Goal: Task Accomplishment & Management: Use online tool/utility

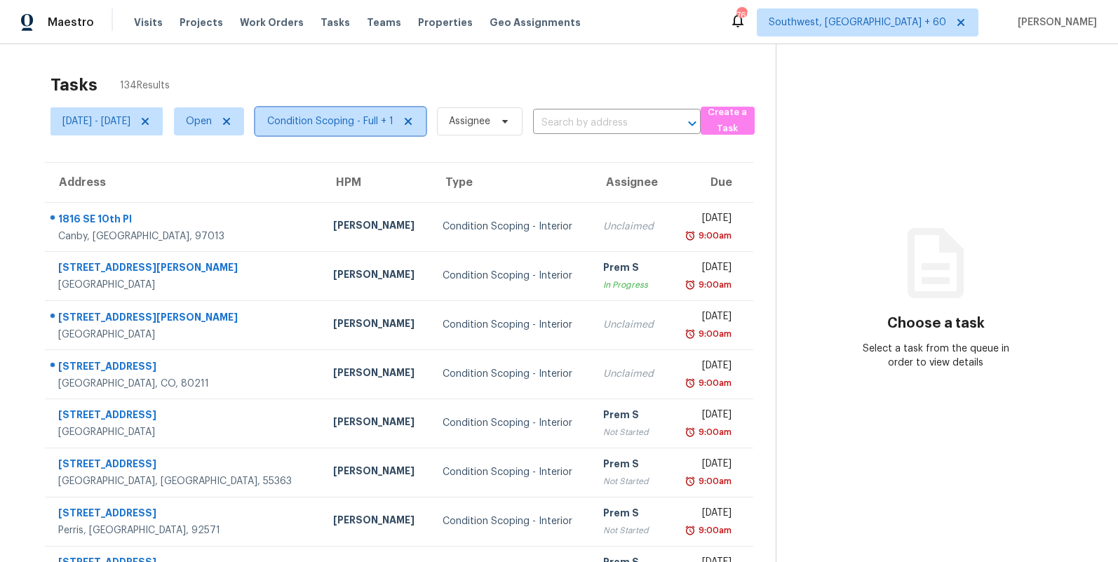
click at [369, 122] on span "Condition Scoping - Full + 1" at bounding box center [330, 121] width 126 height 14
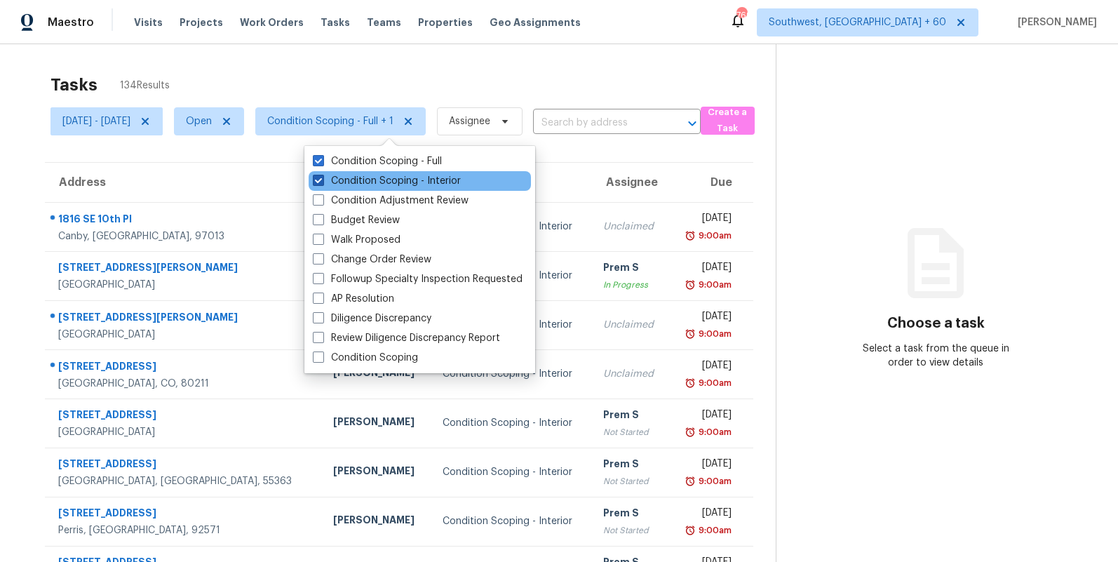
click at [355, 176] on label "Condition Scoping - Interior" at bounding box center [387, 181] width 148 height 14
click at [322, 176] on input "Condition Scoping - Interior" at bounding box center [317, 178] width 9 height 9
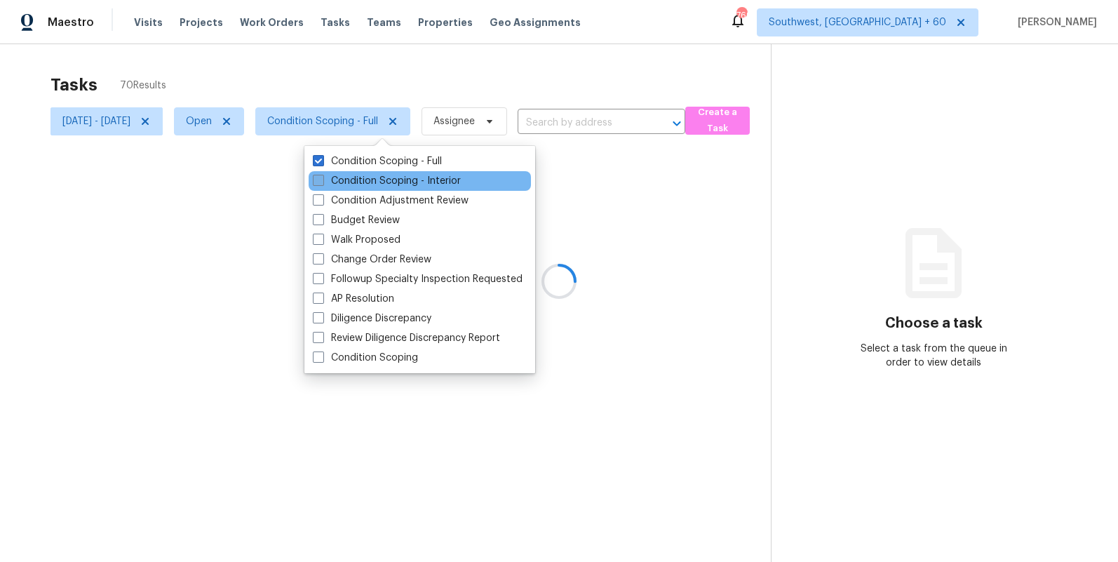
click at [355, 176] on label "Condition Scoping - Interior" at bounding box center [387, 181] width 148 height 14
click at [322, 176] on input "Condition Scoping - Interior" at bounding box center [317, 178] width 9 height 9
checkbox input "true"
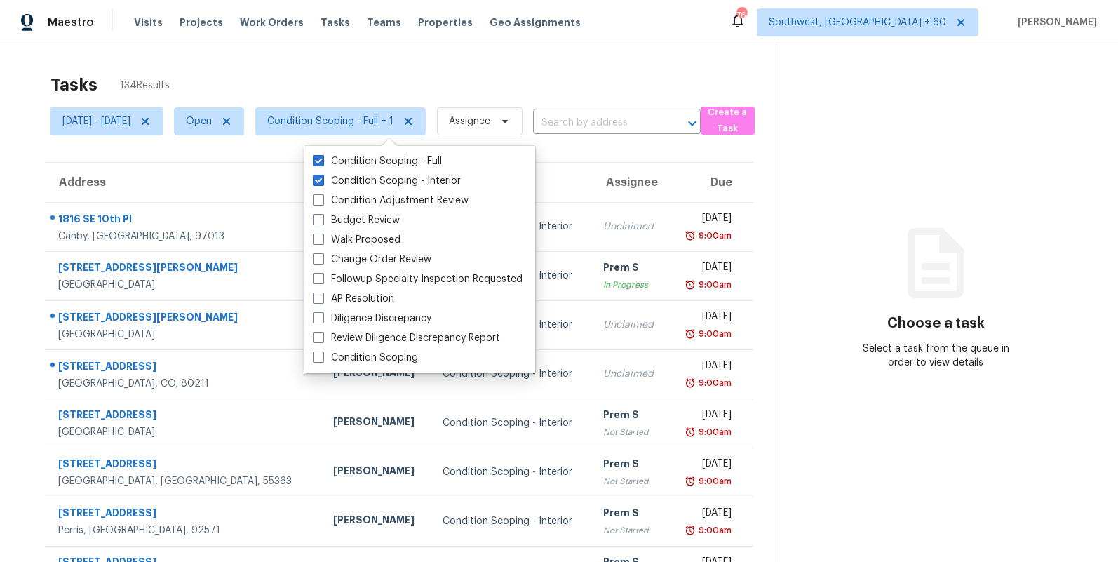
click at [324, 52] on div "Tasks 134 Results [DATE] - [DATE] Open Condition Scoping - Full + 1 Assignee ​ …" at bounding box center [559, 387] width 1118 height 686
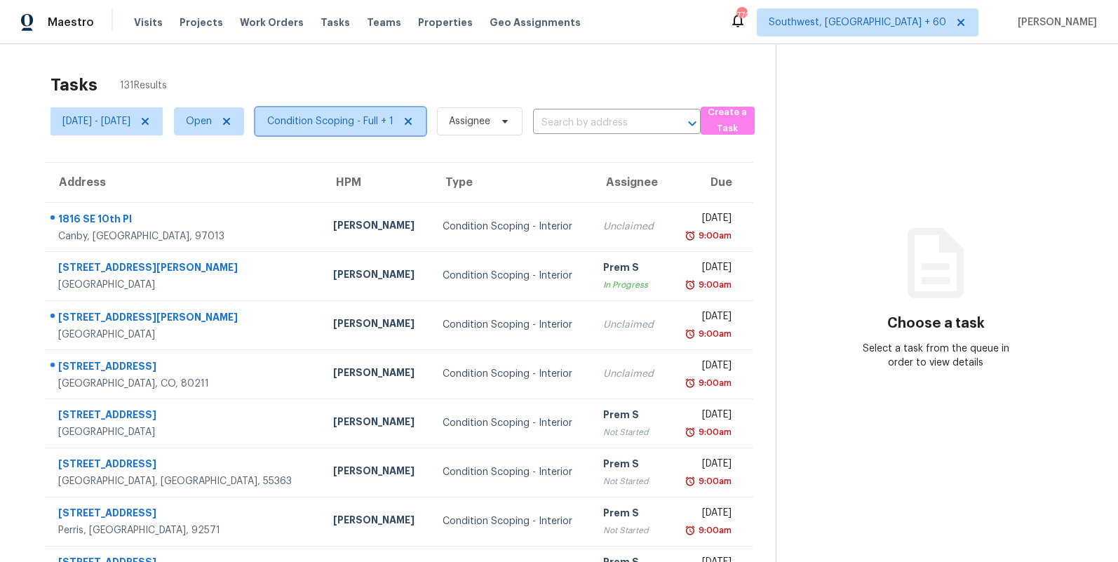
click at [380, 120] on span "Condition Scoping - Full + 1" at bounding box center [330, 121] width 126 height 14
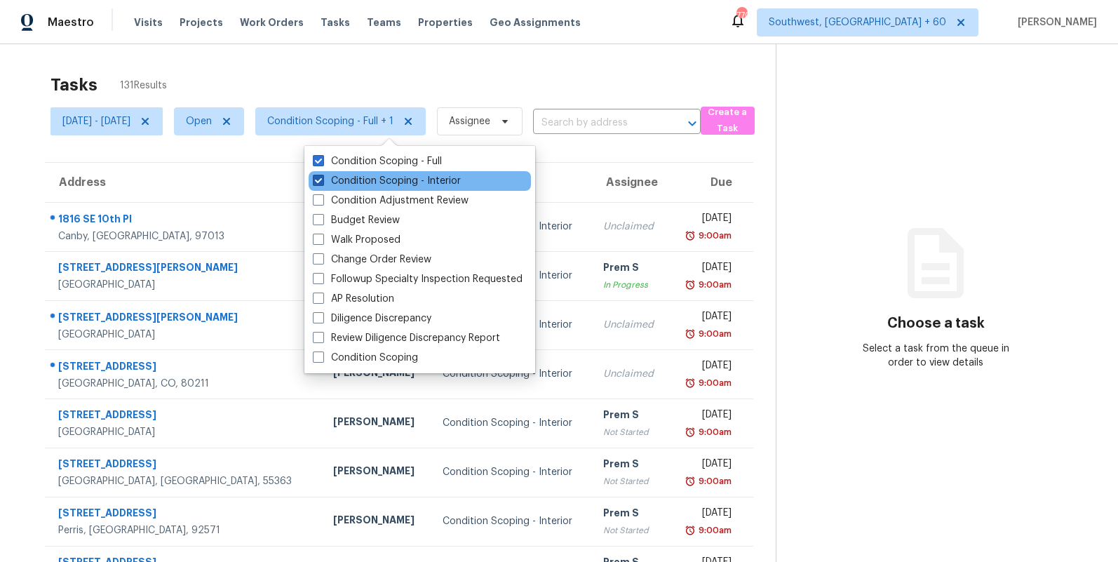
click at [359, 177] on label "Condition Scoping - Interior" at bounding box center [387, 181] width 148 height 14
click at [322, 177] on input "Condition Scoping - Interior" at bounding box center [317, 178] width 9 height 9
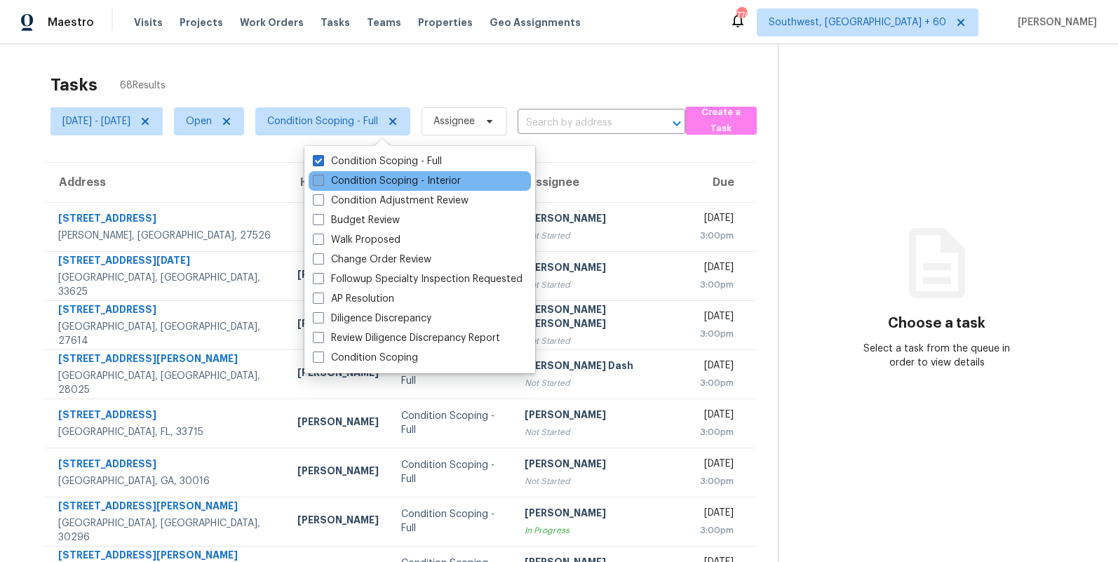
click at [359, 177] on label "Condition Scoping - Interior" at bounding box center [387, 181] width 148 height 14
click at [322, 177] on input "Condition Scoping - Interior" at bounding box center [317, 178] width 9 height 9
checkbox input "true"
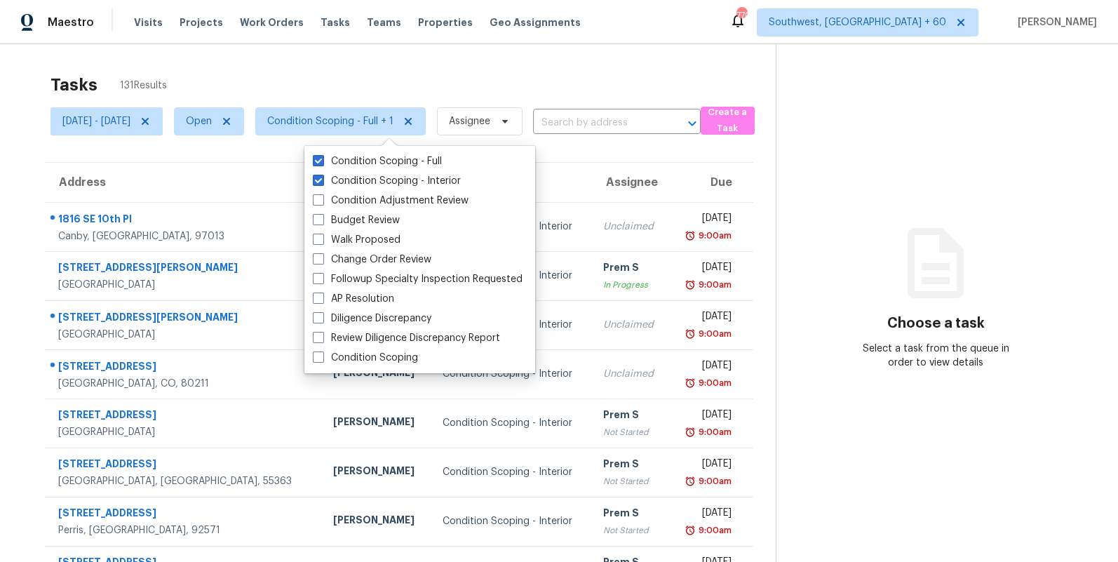
click at [311, 83] on div "Tasks 131 Results" at bounding box center [412, 85] width 725 height 36
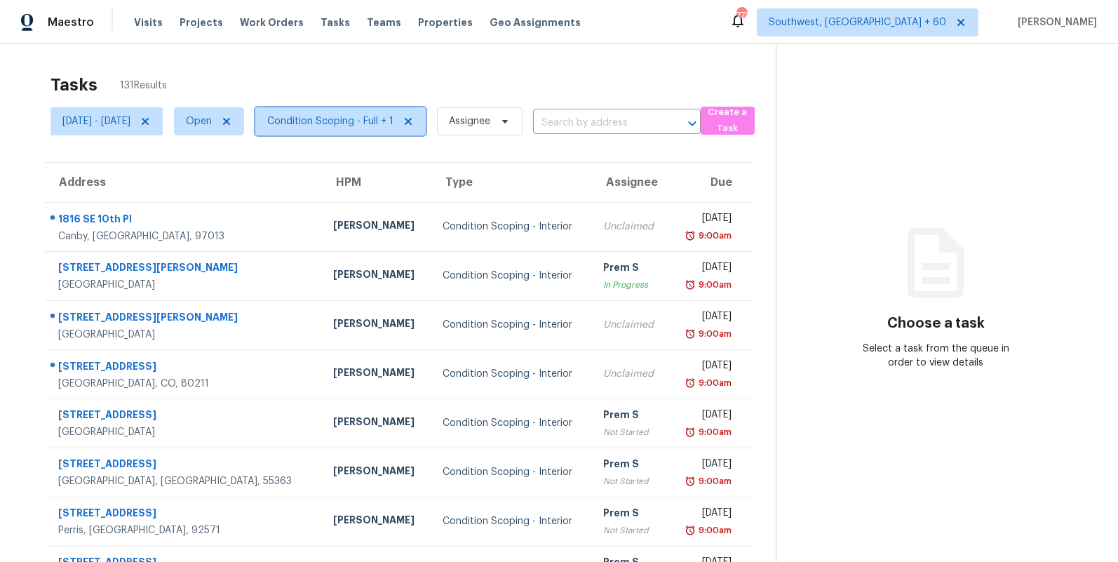
click at [348, 130] on span "Condition Scoping - Full + 1" at bounding box center [340, 121] width 170 height 28
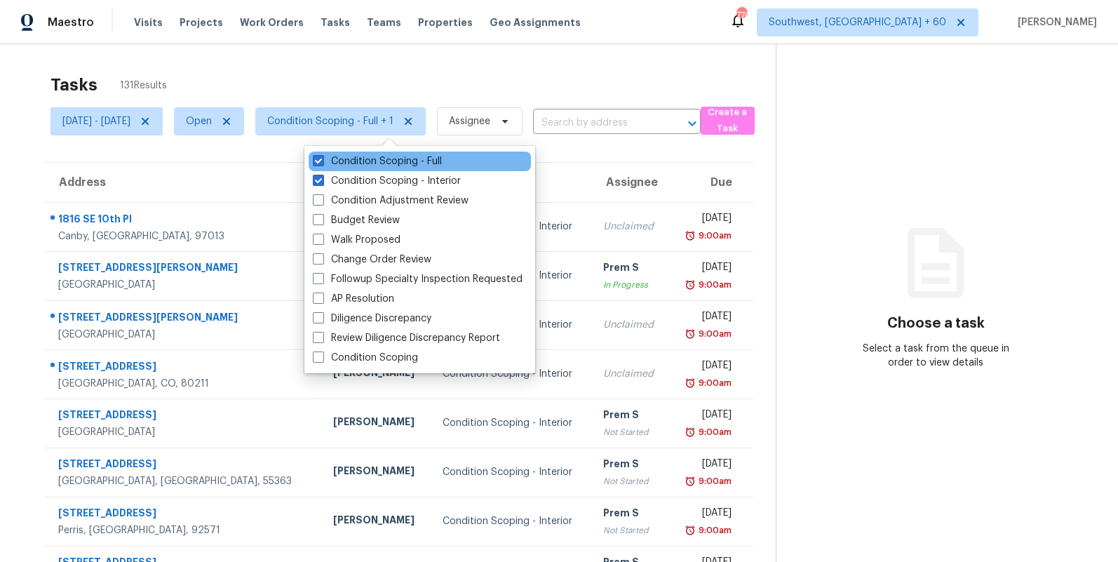
click at [353, 168] on div "Condition Scoping - Full" at bounding box center [420, 161] width 222 height 20
click at [355, 164] on label "Condition Scoping - Full" at bounding box center [377, 161] width 129 height 14
click at [322, 163] on input "Condition Scoping - Full" at bounding box center [317, 158] width 9 height 9
click at [355, 164] on label "Condition Scoping - Full" at bounding box center [377, 161] width 129 height 14
click at [322, 163] on input "Condition Scoping - Full" at bounding box center [317, 158] width 9 height 9
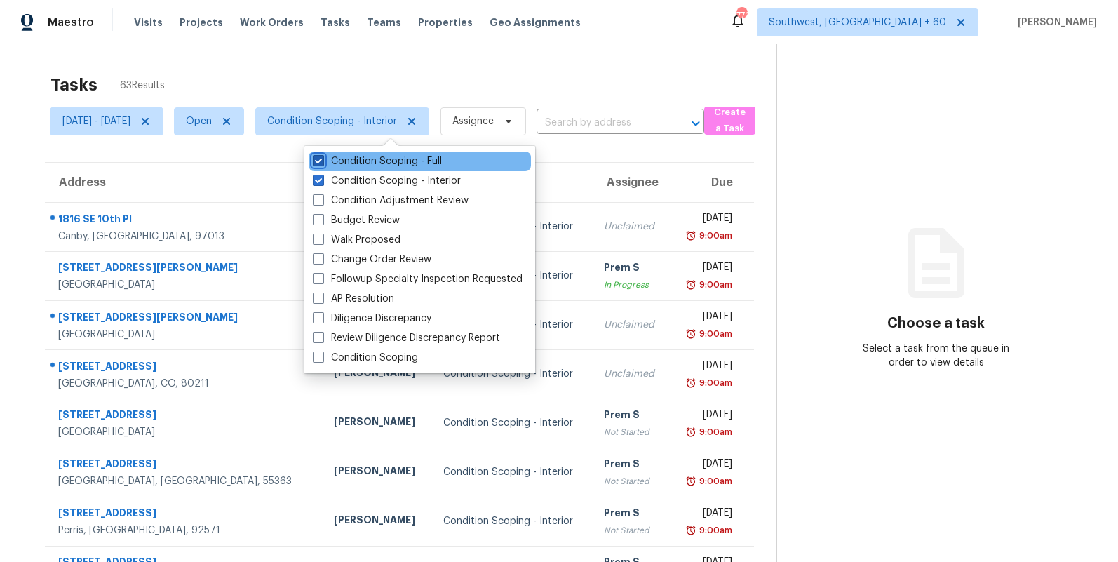
checkbox input "true"
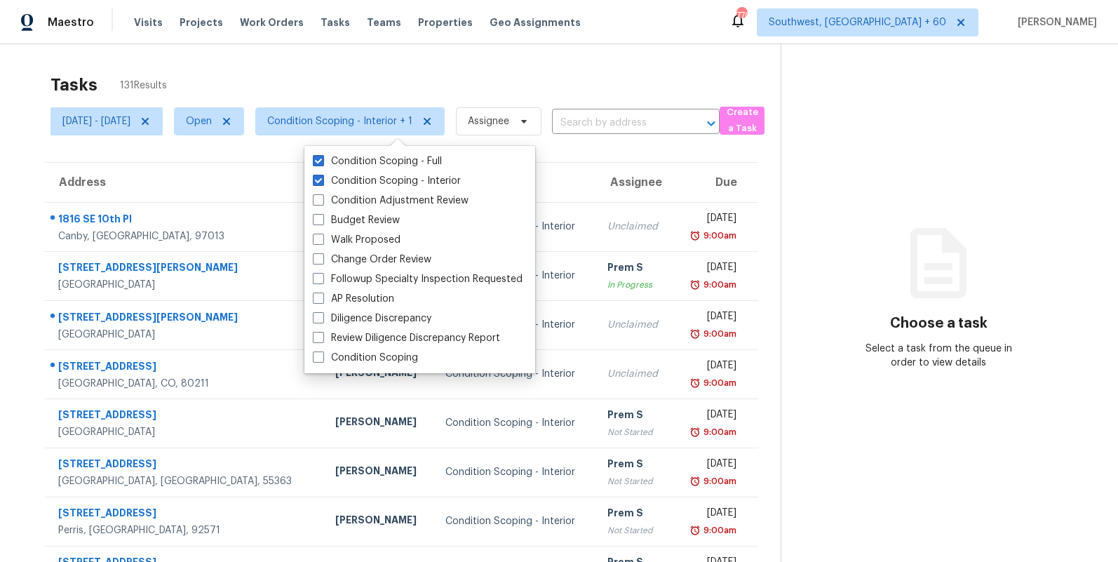
click at [317, 75] on div "Tasks 131 Results" at bounding box center [415, 85] width 730 height 36
